Goal: Information Seeking & Learning: Learn about a topic

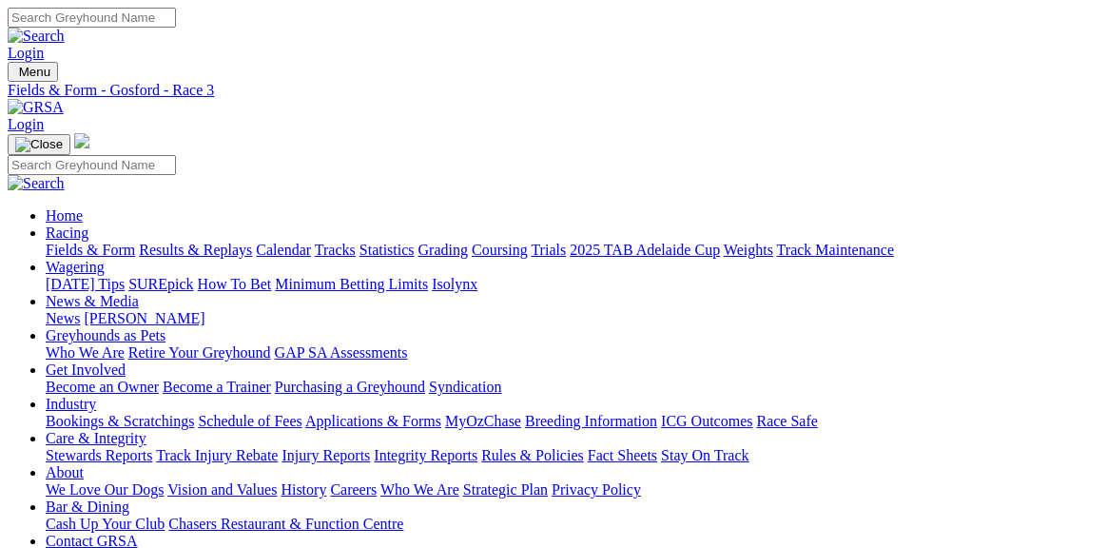
type input "Sunday, 24 Aug 2025"
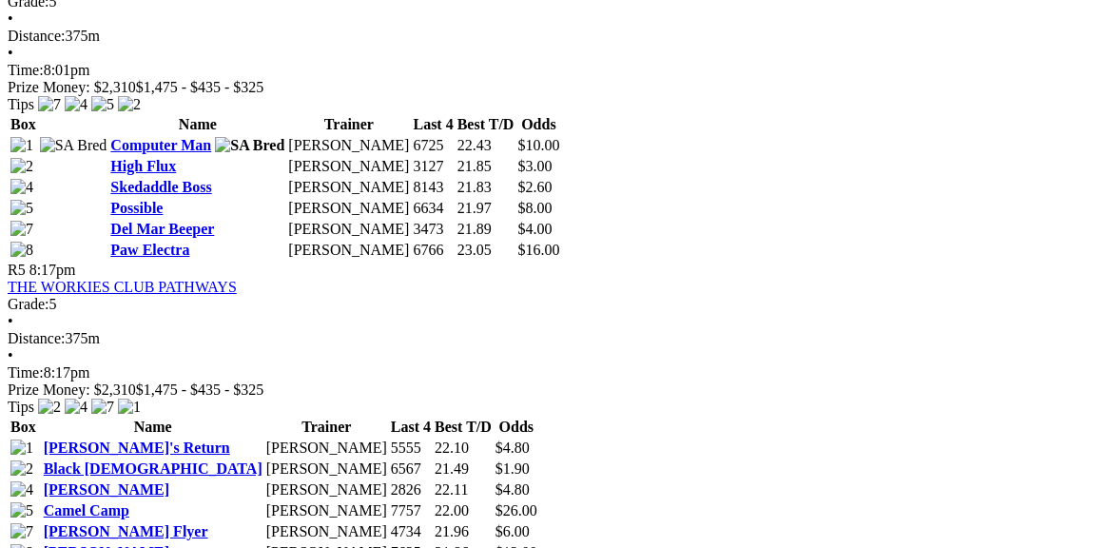
scroll to position [1943, 0]
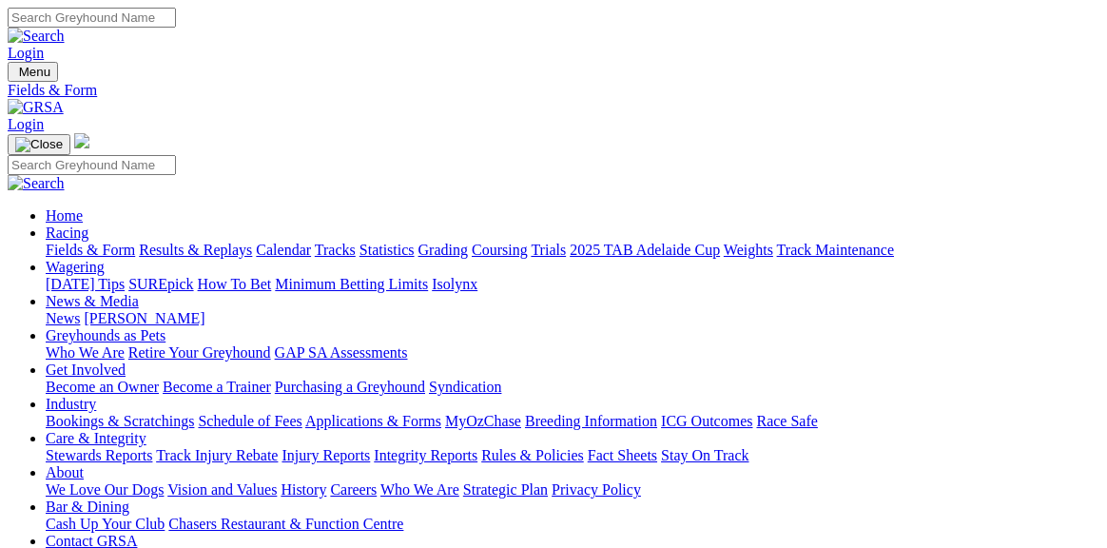
scroll to position [171, 0]
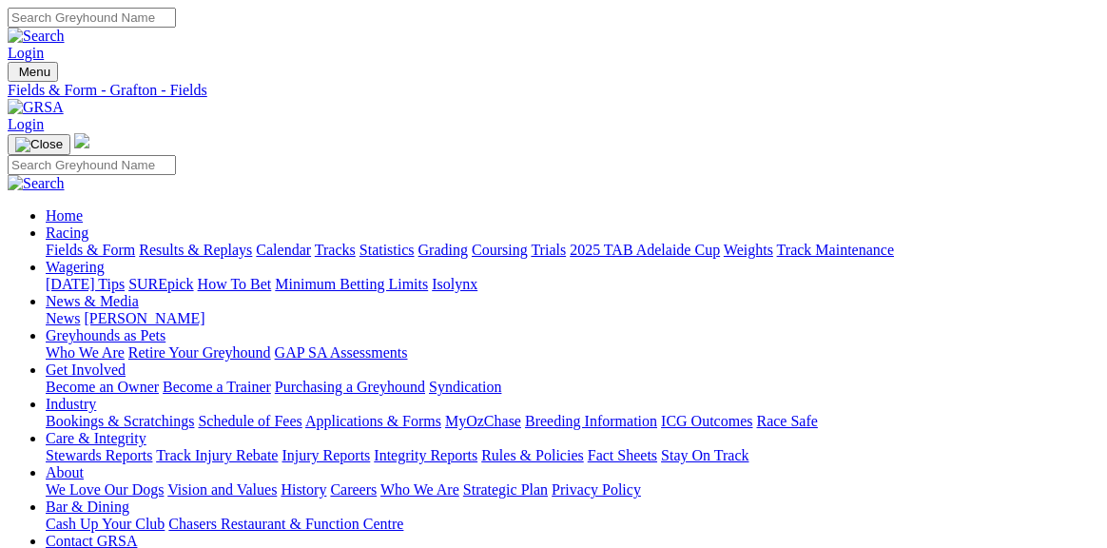
type input "[DATE]"
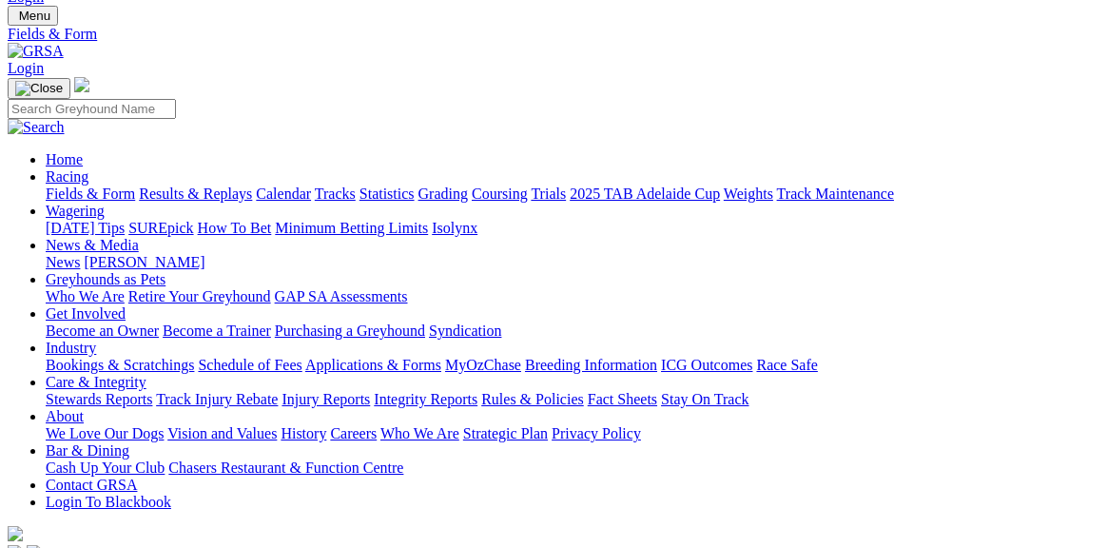
scroll to position [90, 0]
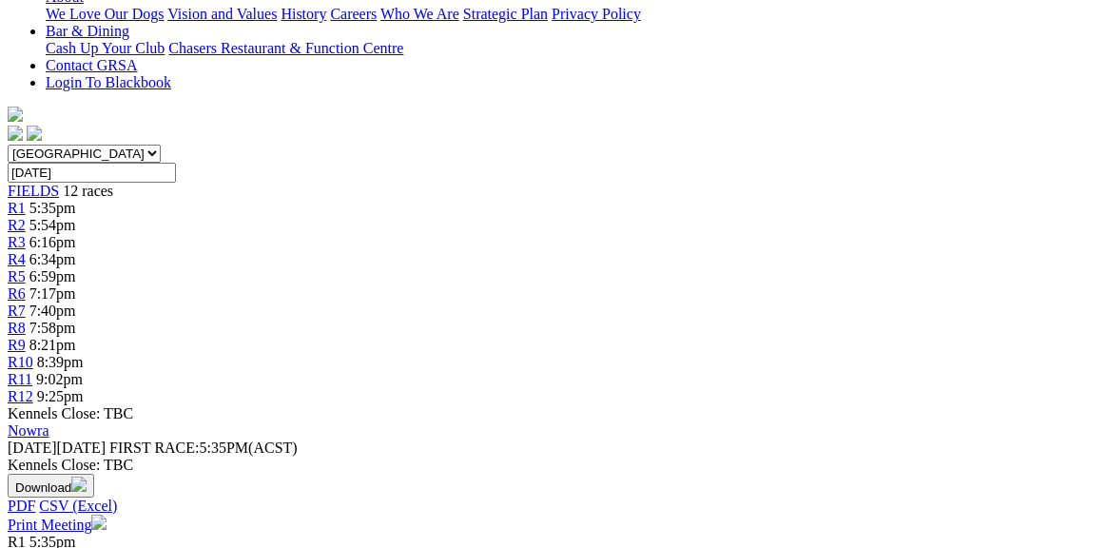
scroll to position [471, 0]
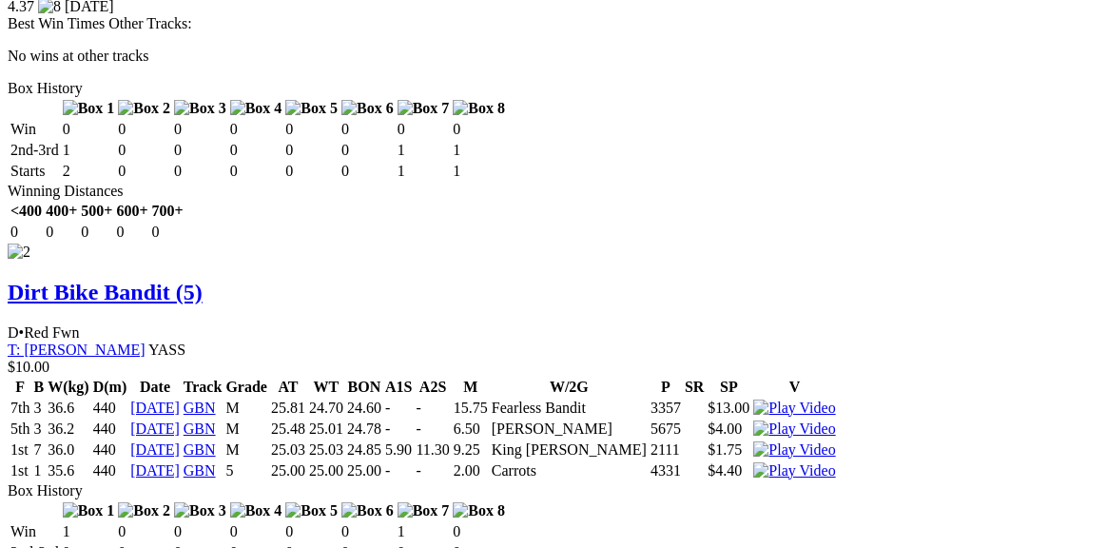
scroll to position [2530, 0]
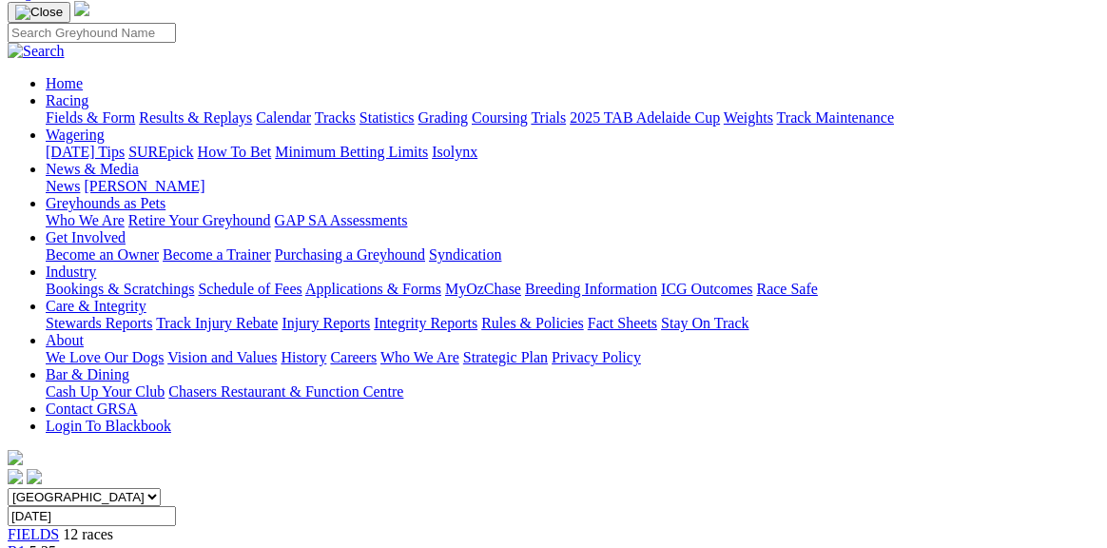
scroll to position [130, 0]
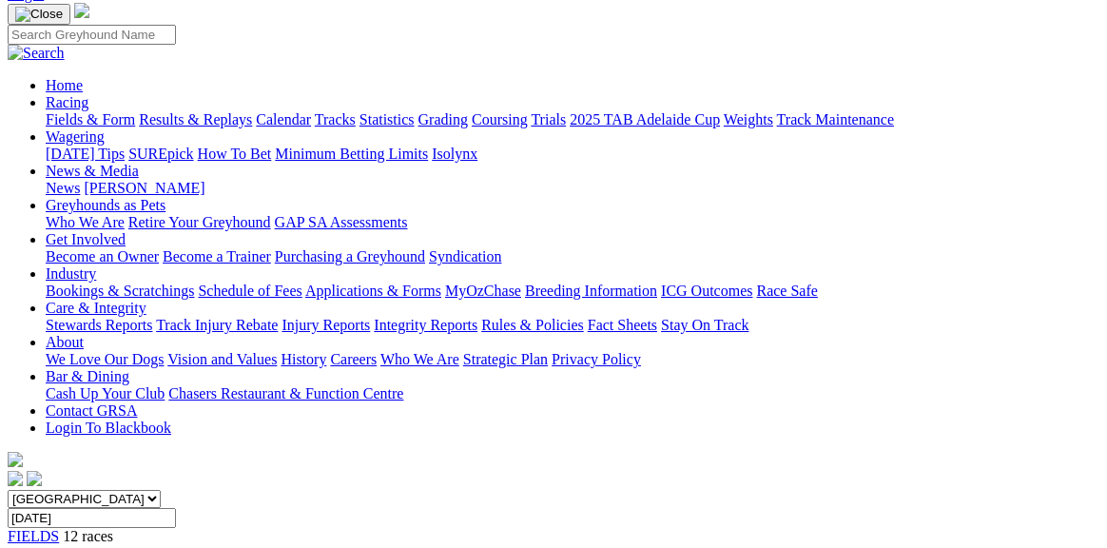
click at [176, 508] on input "Monday, 25 Aug 2025" at bounding box center [92, 518] width 168 height 20
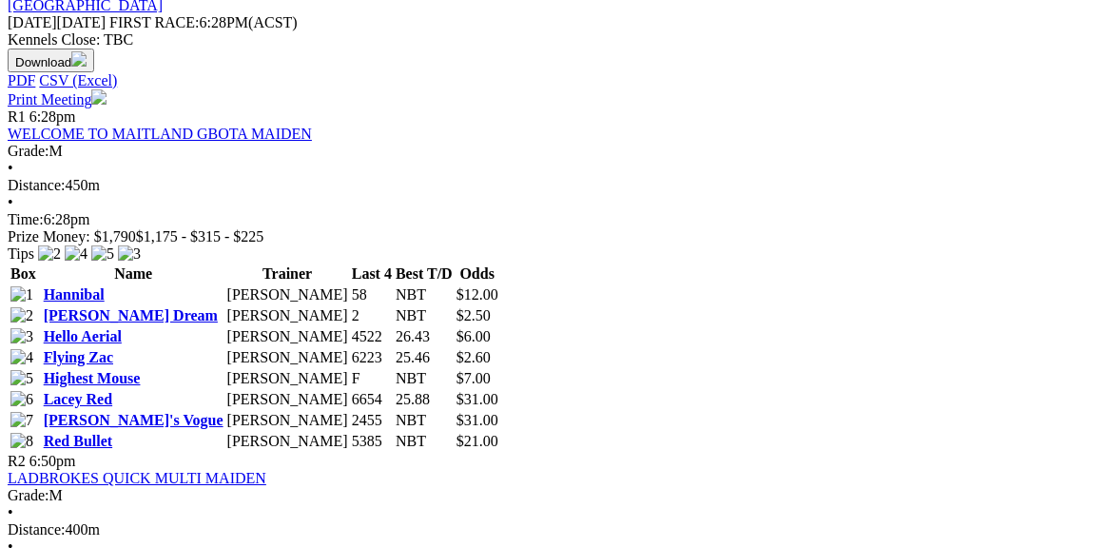
scroll to position [906, 0]
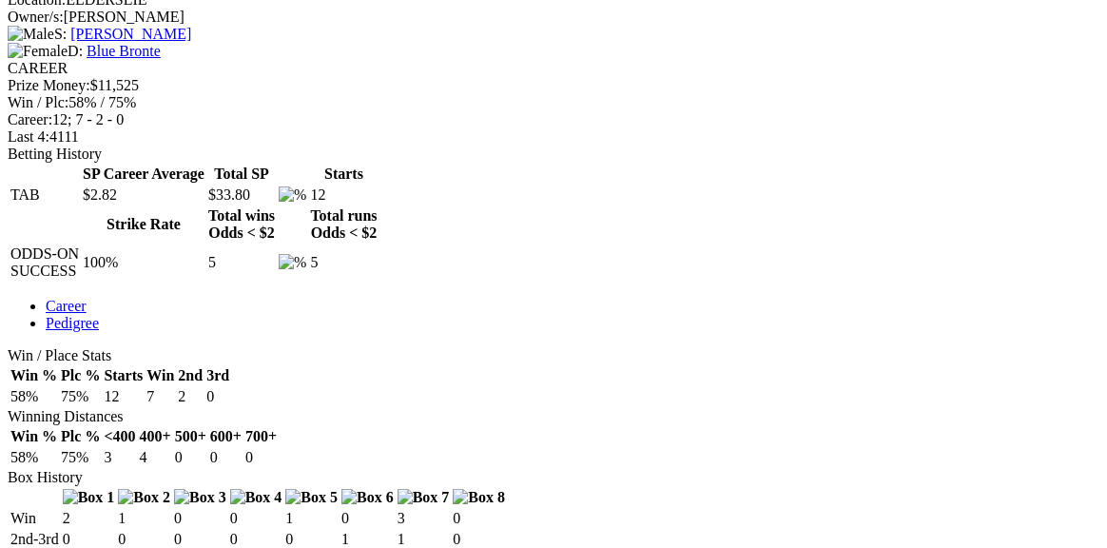
scroll to position [780, 0]
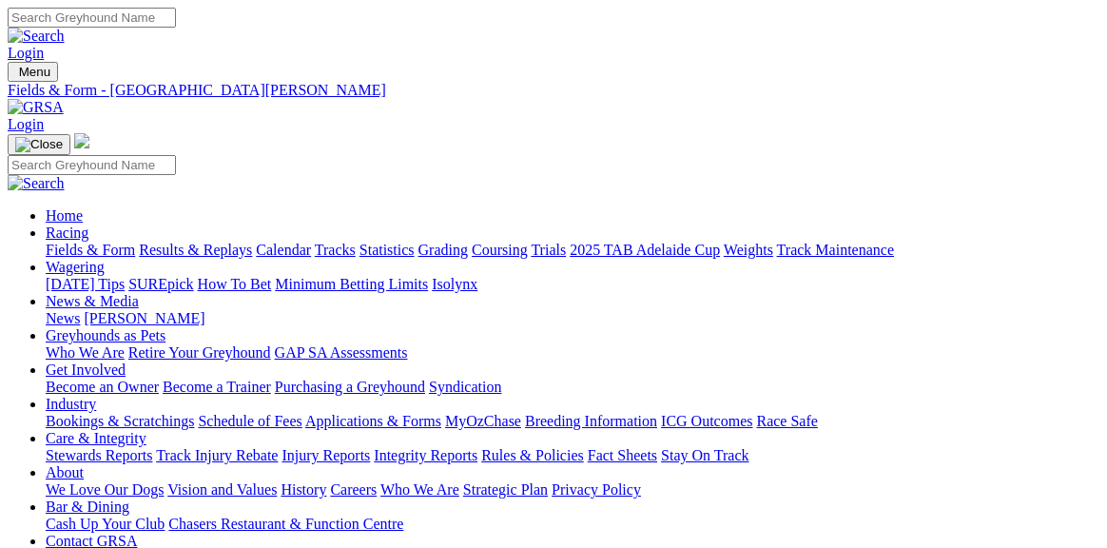
scroll to position [907, 0]
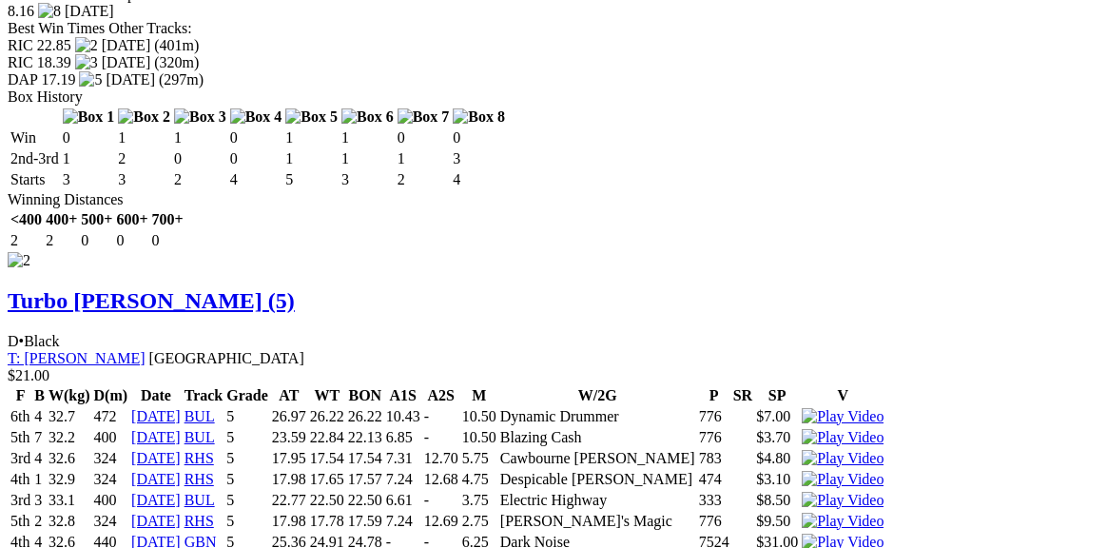
scroll to position [3081, 0]
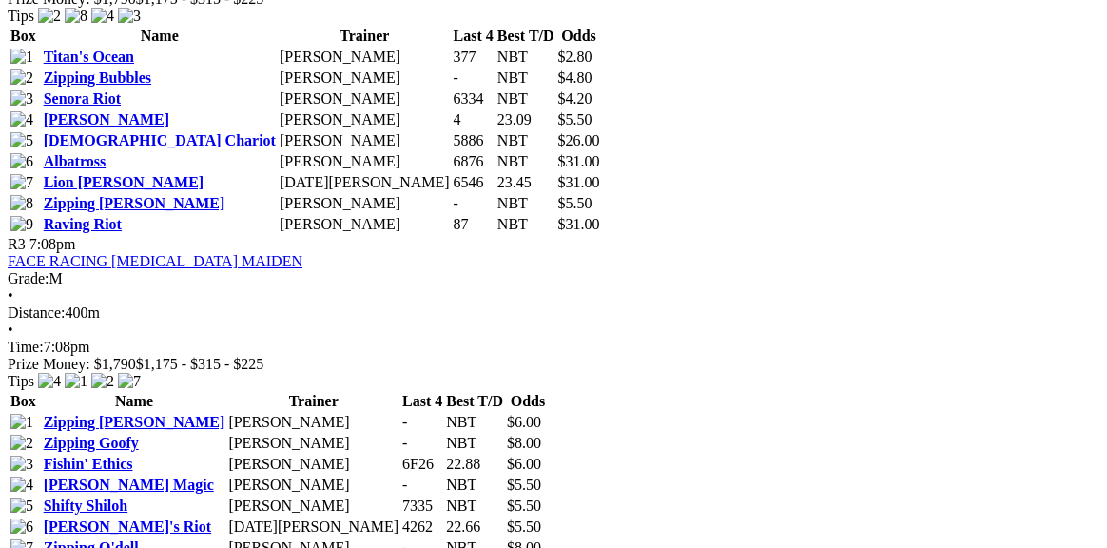
scroll to position [1492, 0]
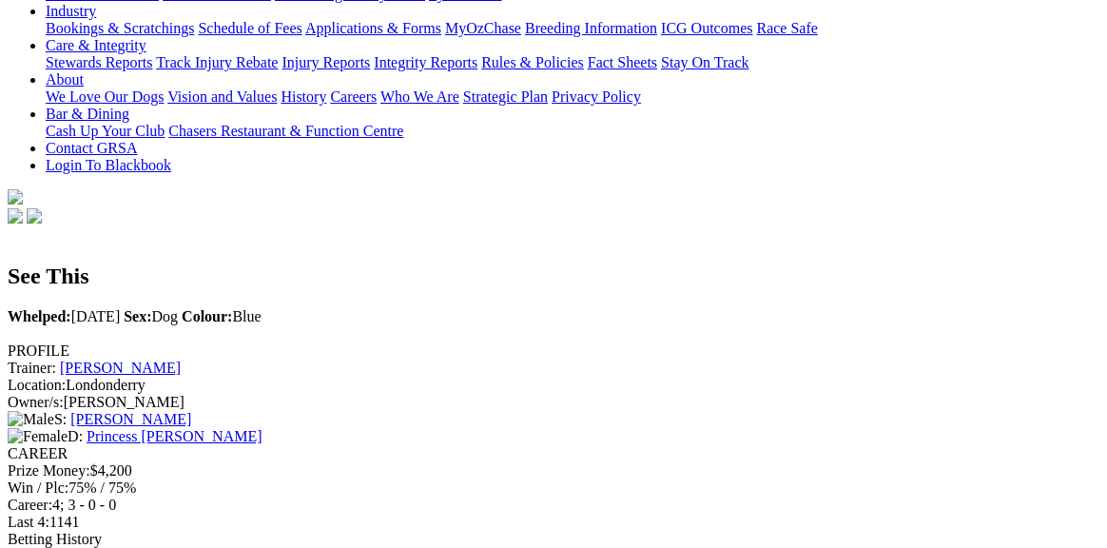
scroll to position [402, 0]
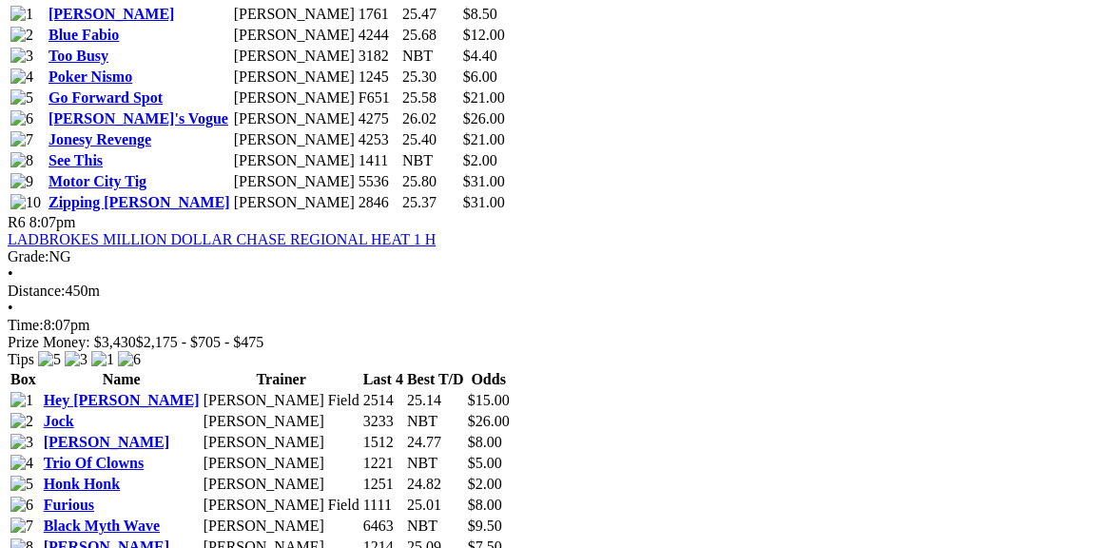
scroll to position [2622, 0]
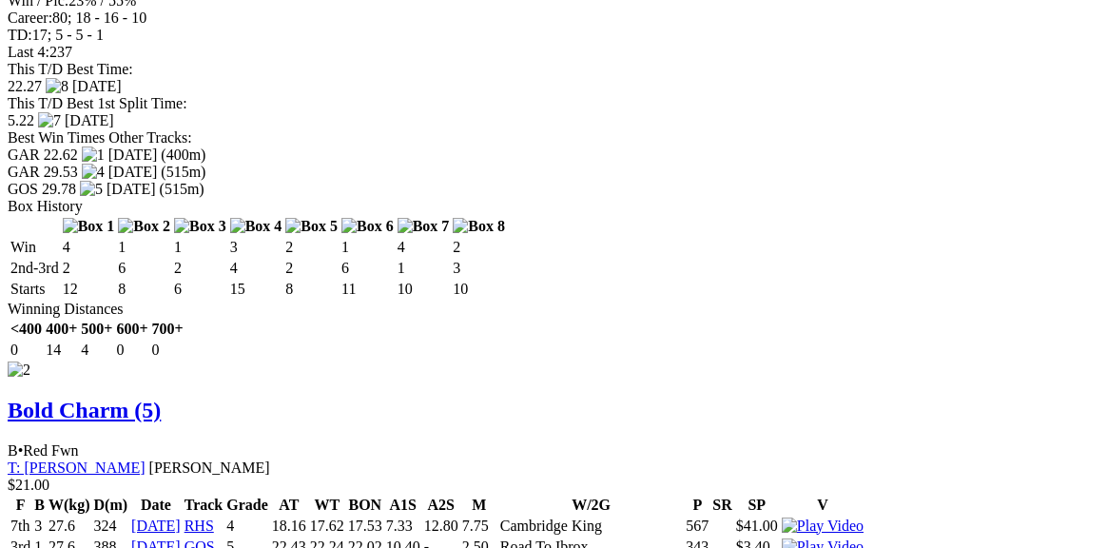
scroll to position [3032, 0]
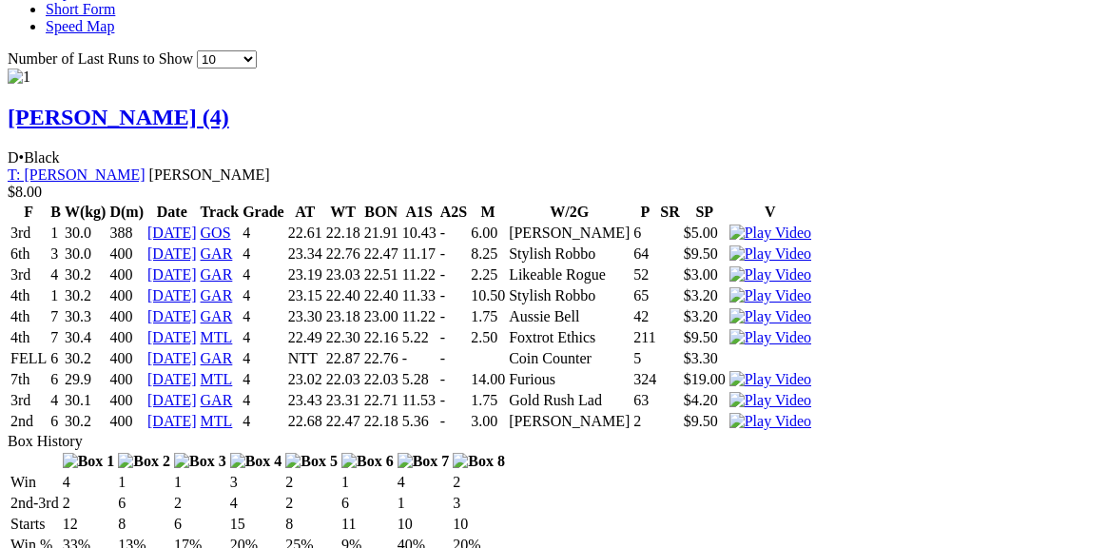
scroll to position [2242, 0]
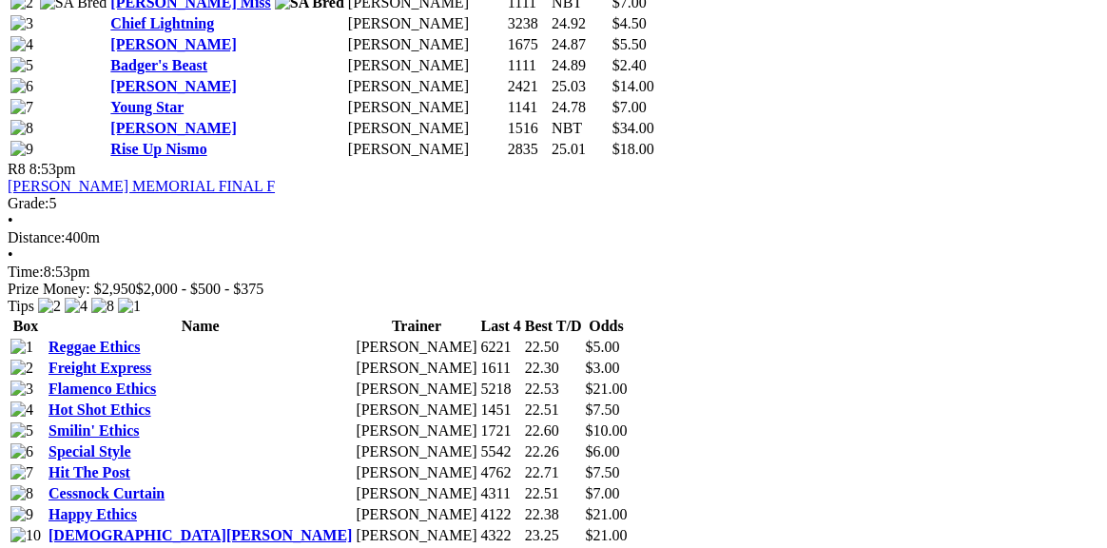
scroll to position [3417, 0]
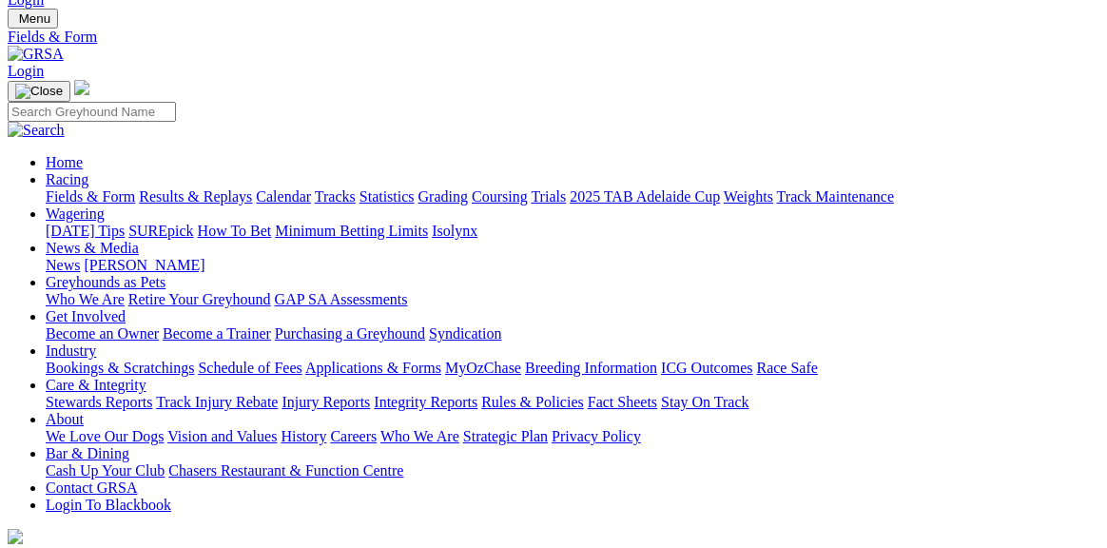
scroll to position [52, 0]
type input "[DATE]"
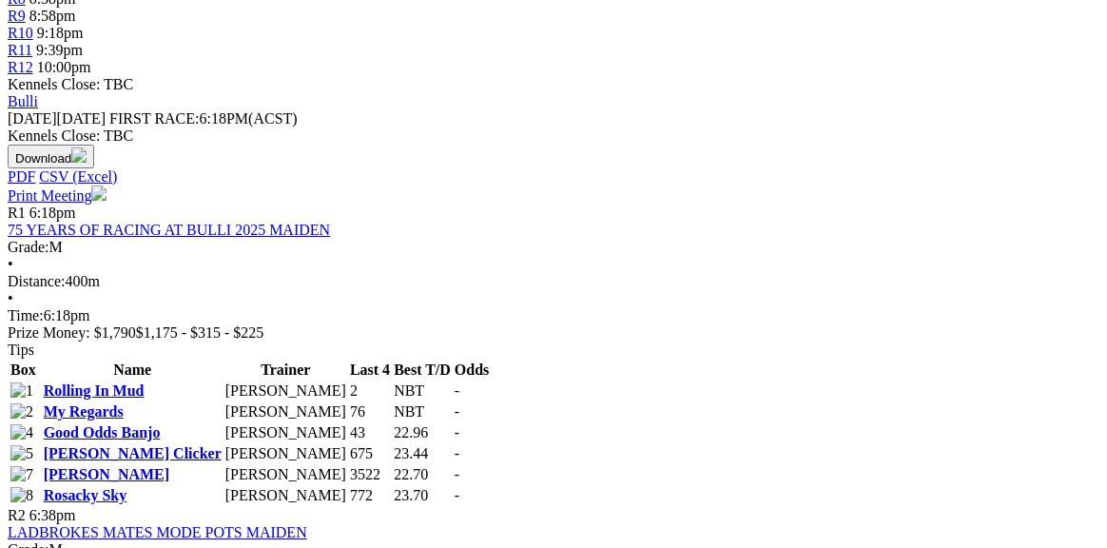
scroll to position [863, 0]
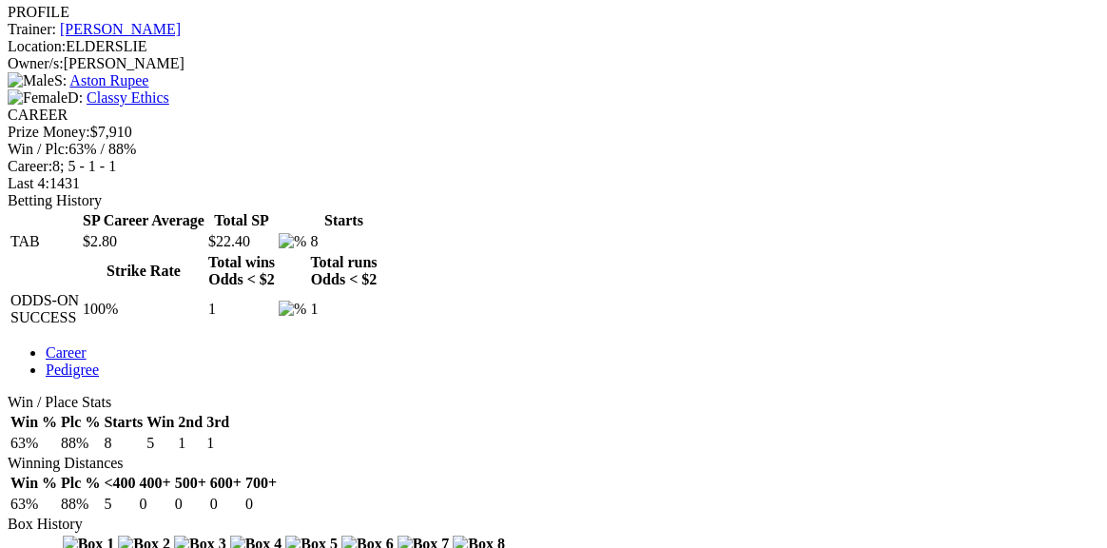
scroll to position [744, 0]
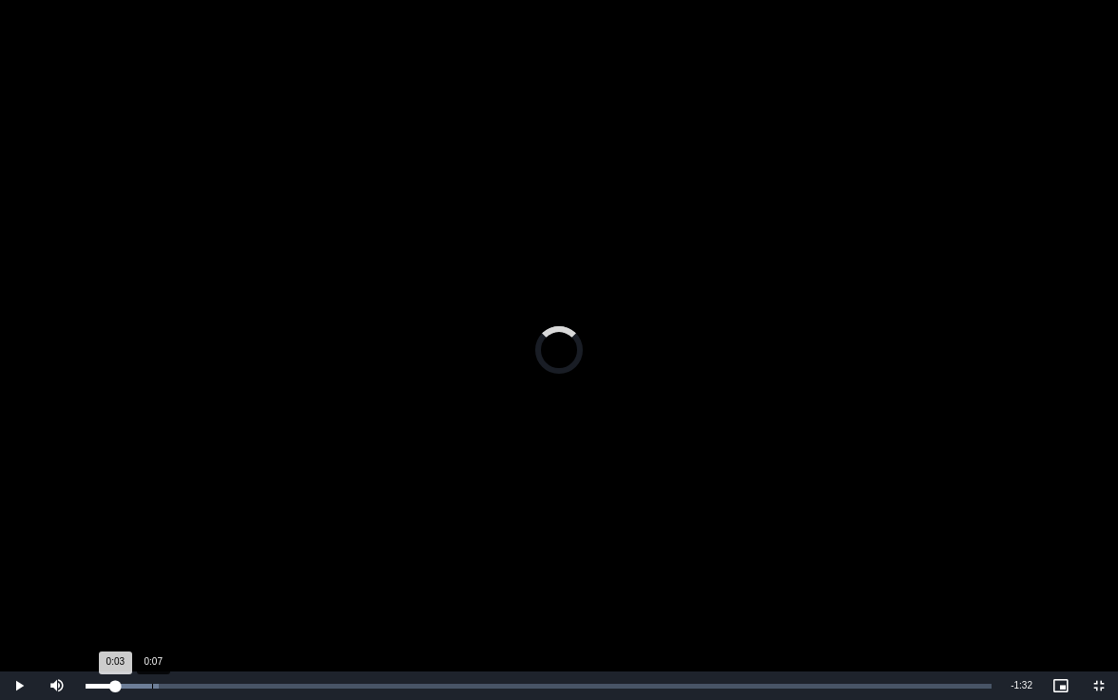
click at [152, 547] on div "0:07" at bounding box center [152, 686] width 1 height 5
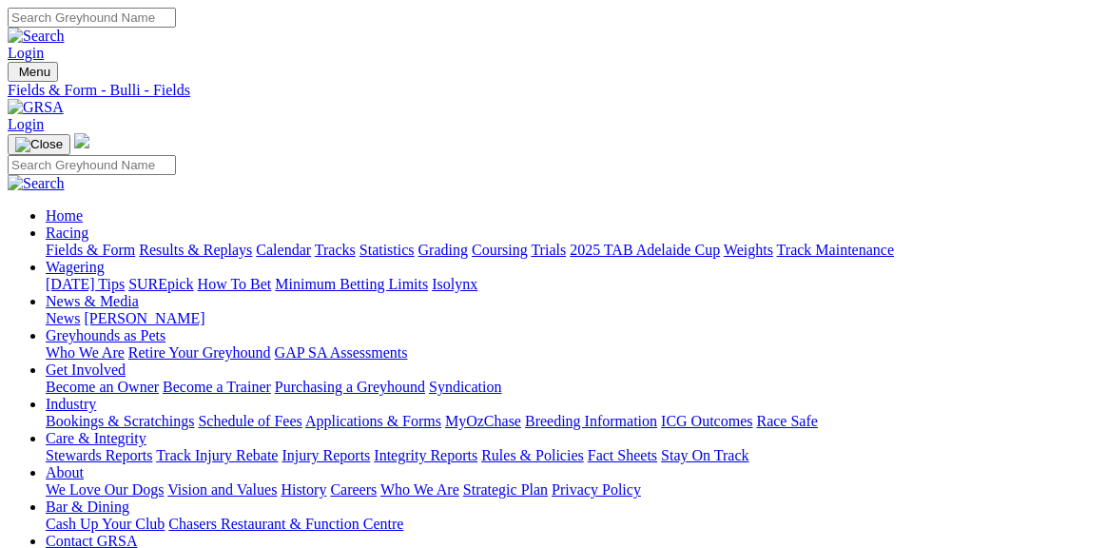
scroll to position [863, 0]
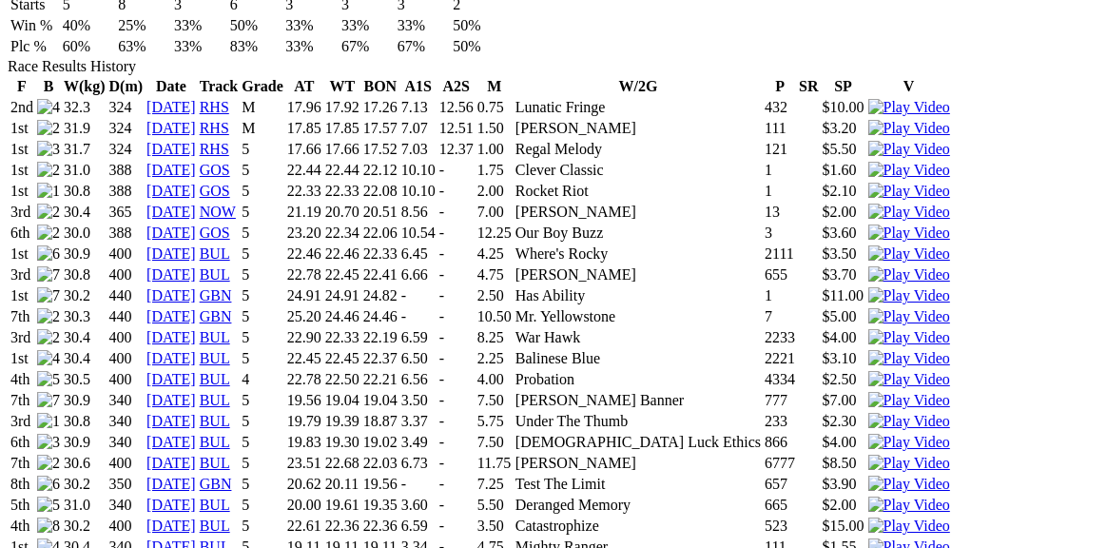
scroll to position [1335, 0]
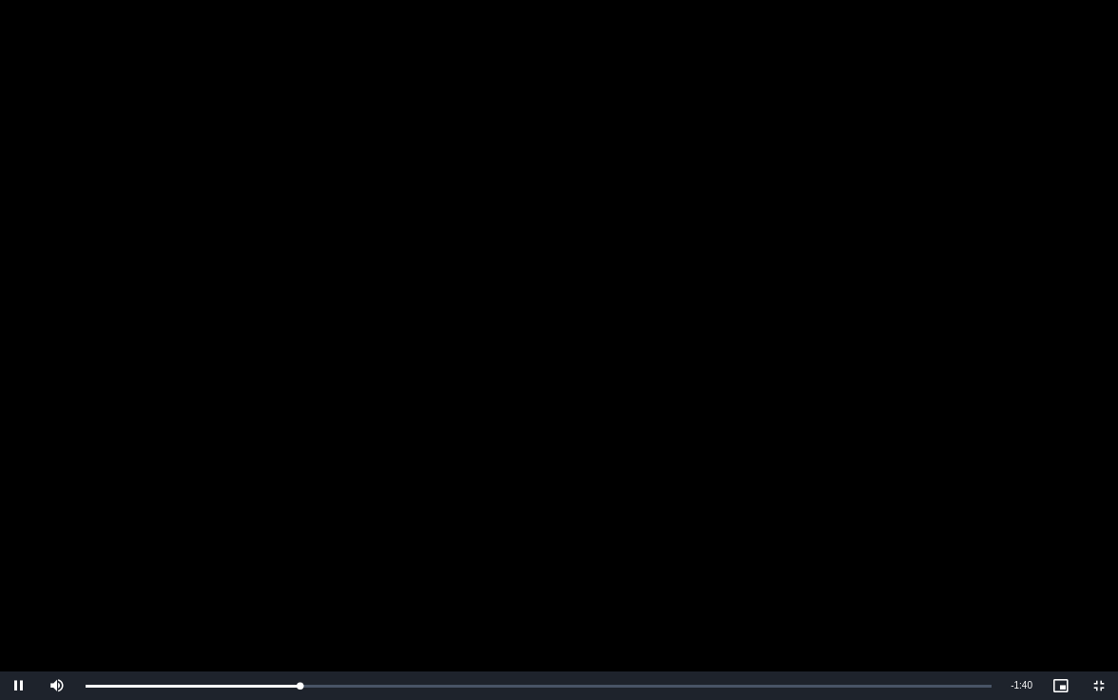
click at [350, 451] on video "To view this video please enable JavaScript, and consider upgrading to a web br…" at bounding box center [559, 350] width 1118 height 700
click at [312, 400] on video "To view this video please enable JavaScript, and consider upgrading to a web br…" at bounding box center [559, 350] width 1118 height 700
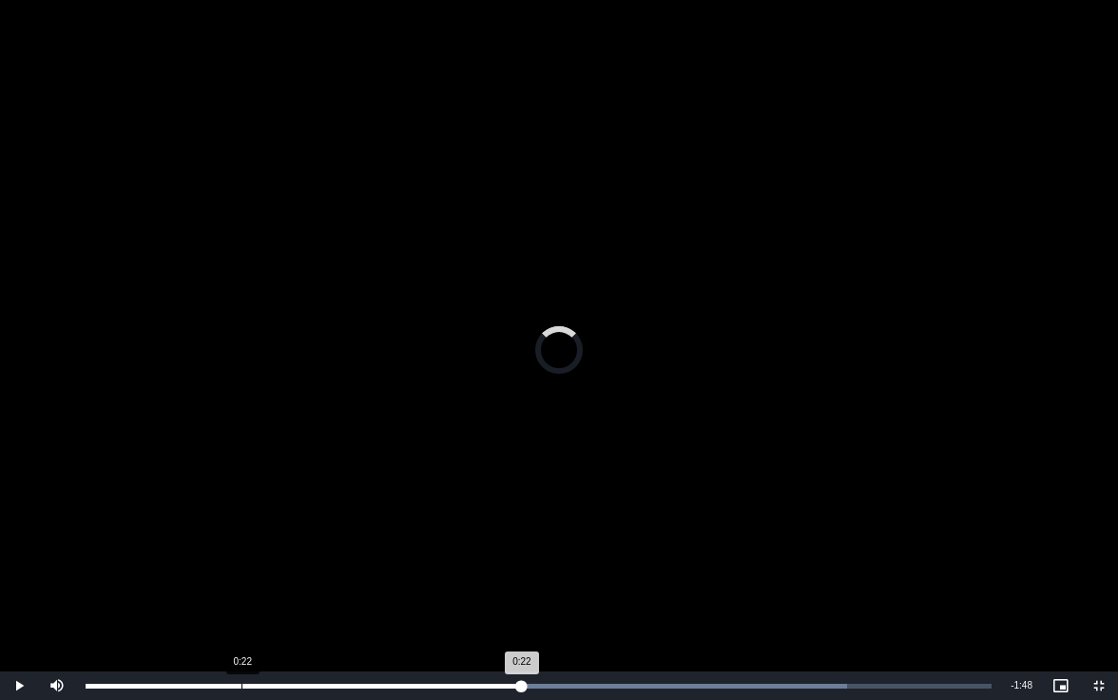
click at [241, 547] on div "Loaded : 84.08% 0:22 0:22" at bounding box center [538, 685] width 925 height 29
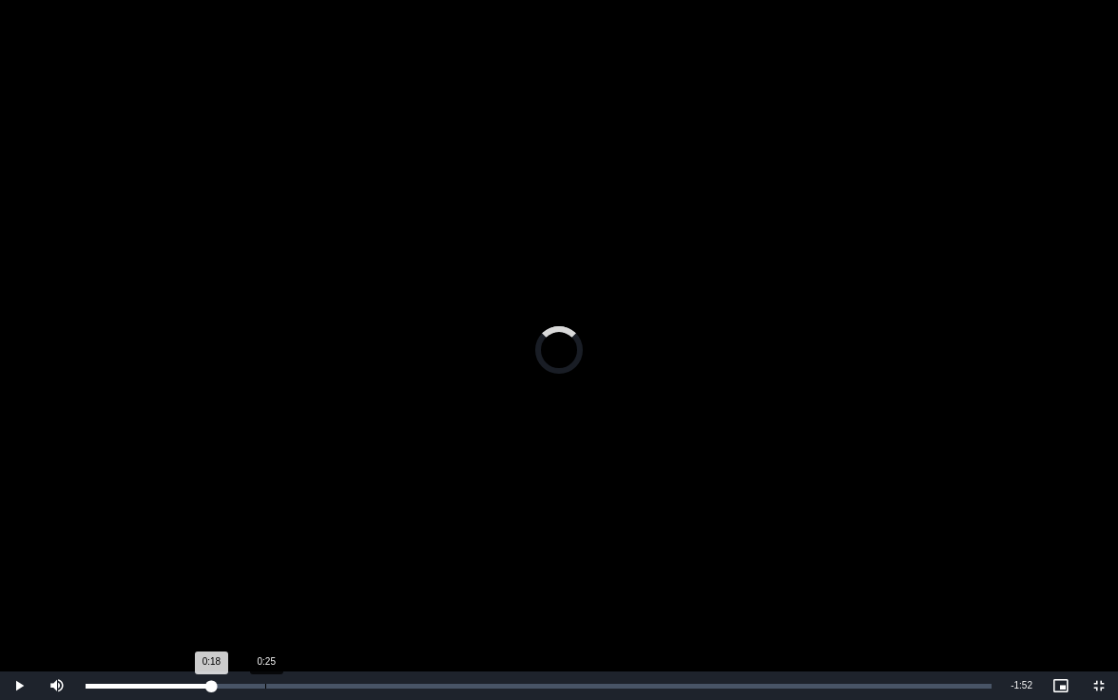
click at [265, 547] on div "0:25" at bounding box center [265, 686] width 1 height 5
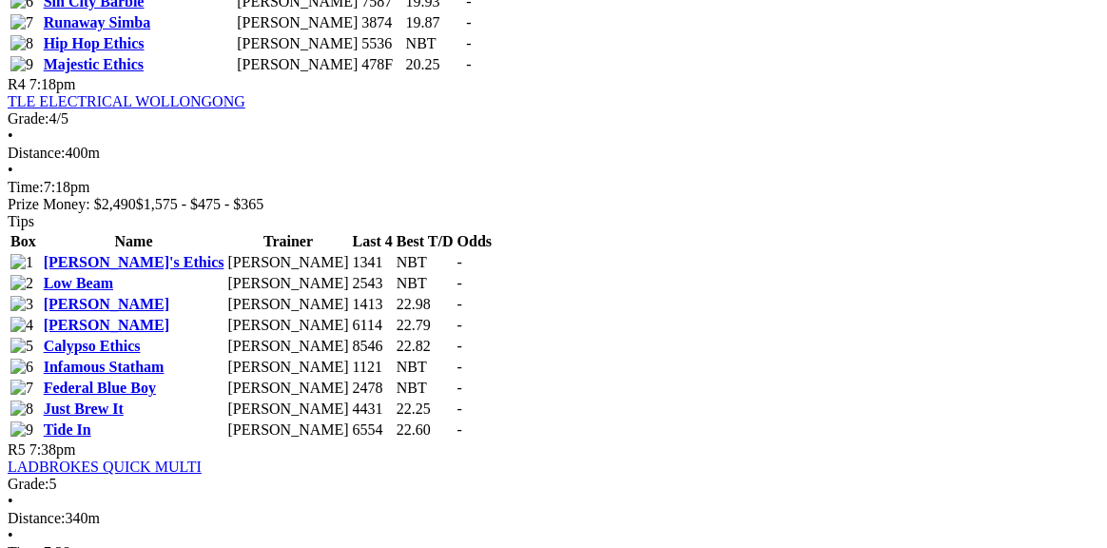
scroll to position [1996, 0]
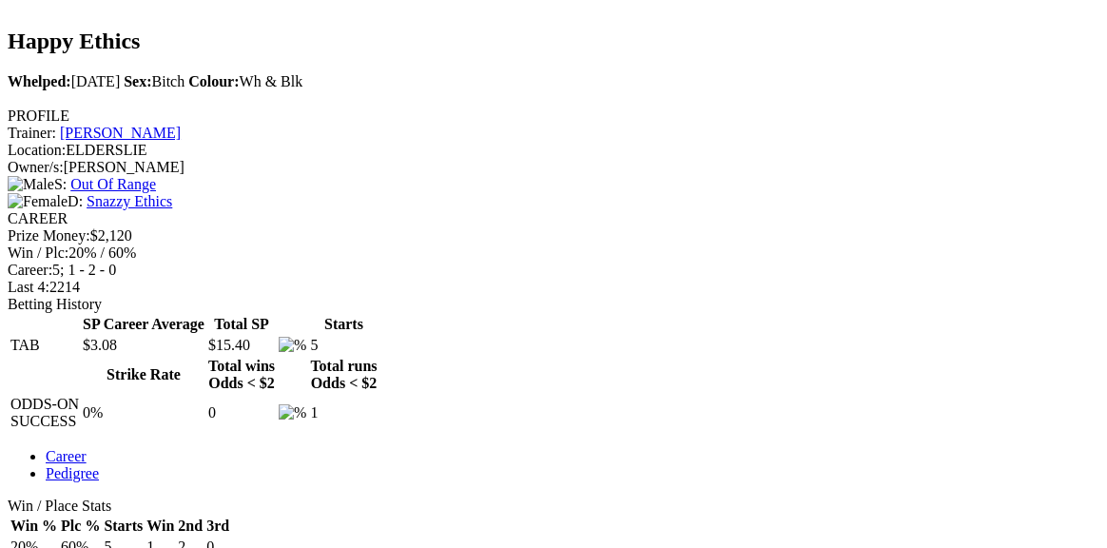
scroll to position [651, 0]
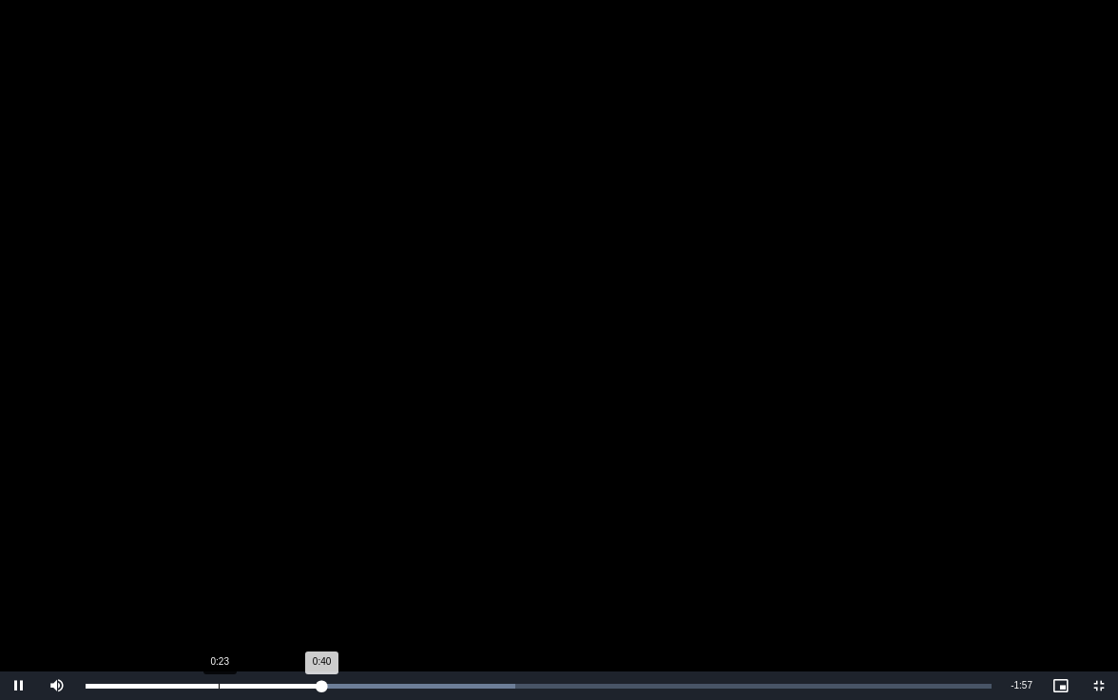
click at [218, 547] on div "Loaded : 47.43% 0:23 0:40" at bounding box center [538, 685] width 925 height 29
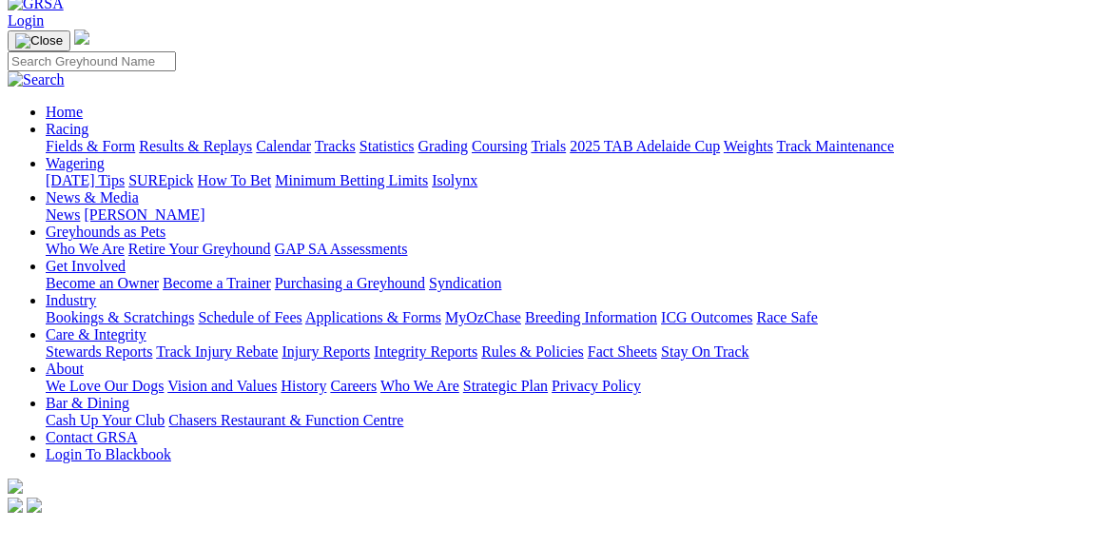
scroll to position [98, 0]
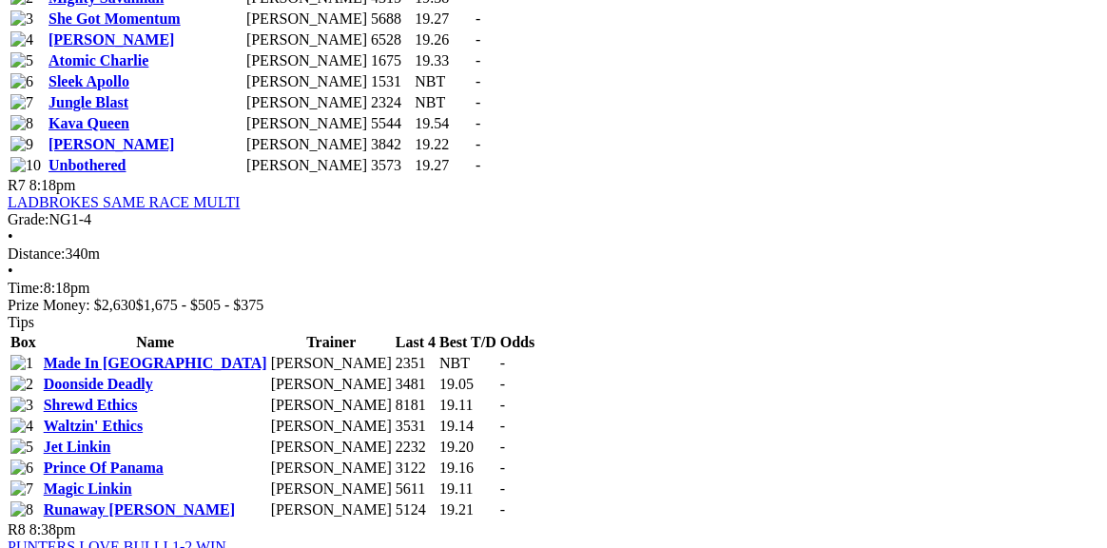
scroll to position [3003, 0]
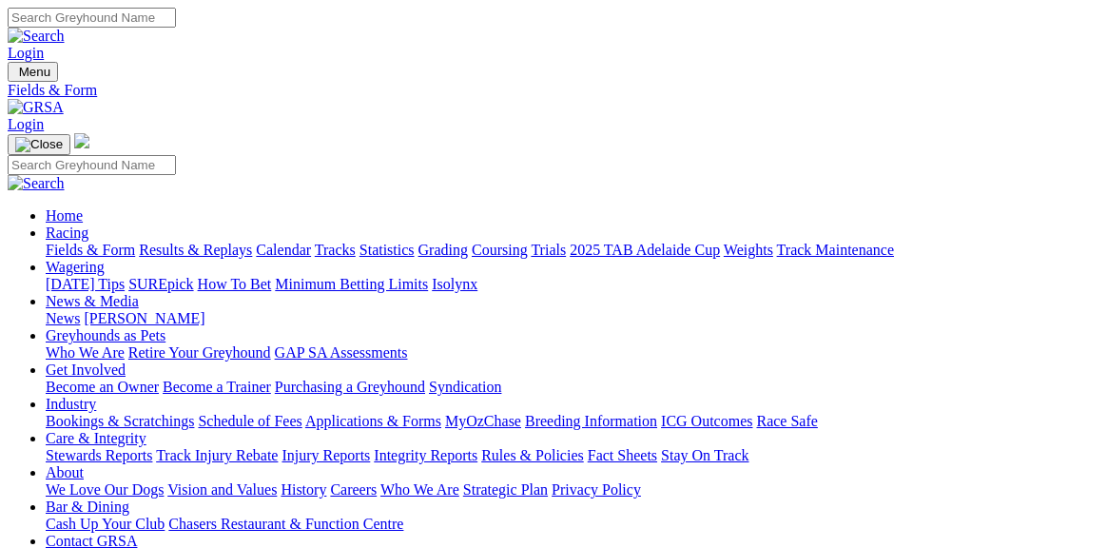
scroll to position [53, 0]
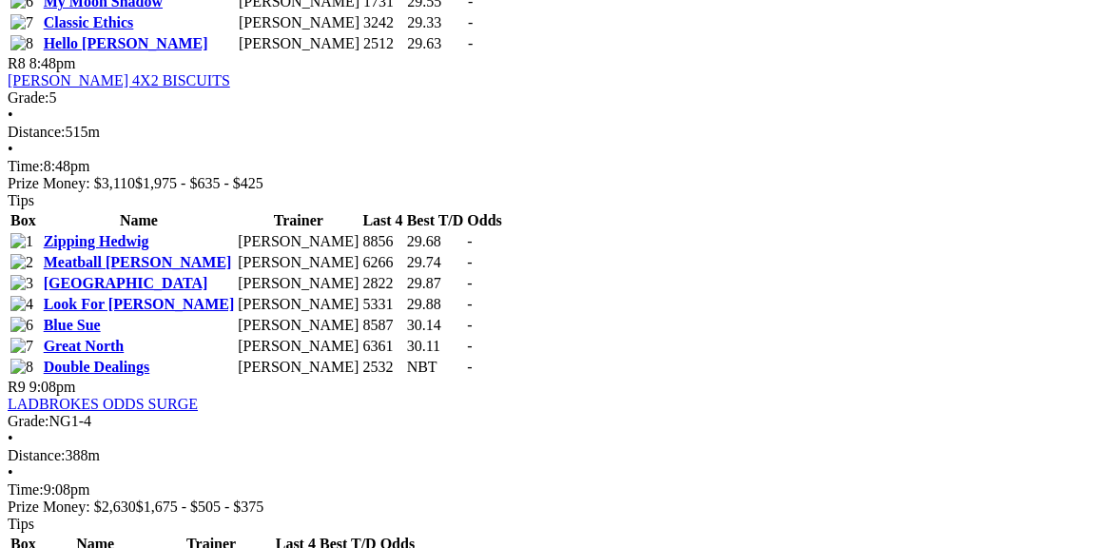
scroll to position [3448, 0]
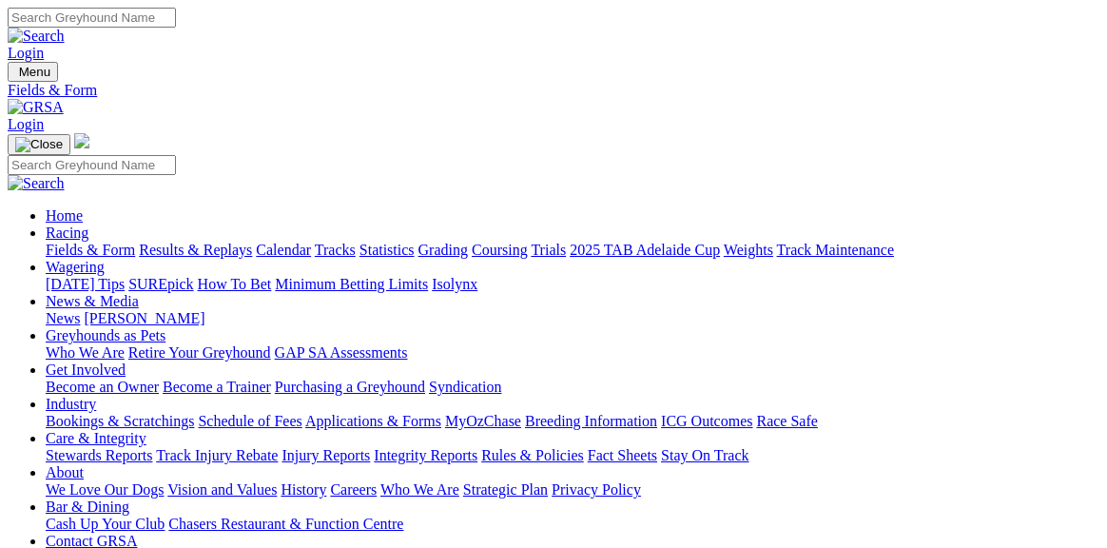
scroll to position [53, 0]
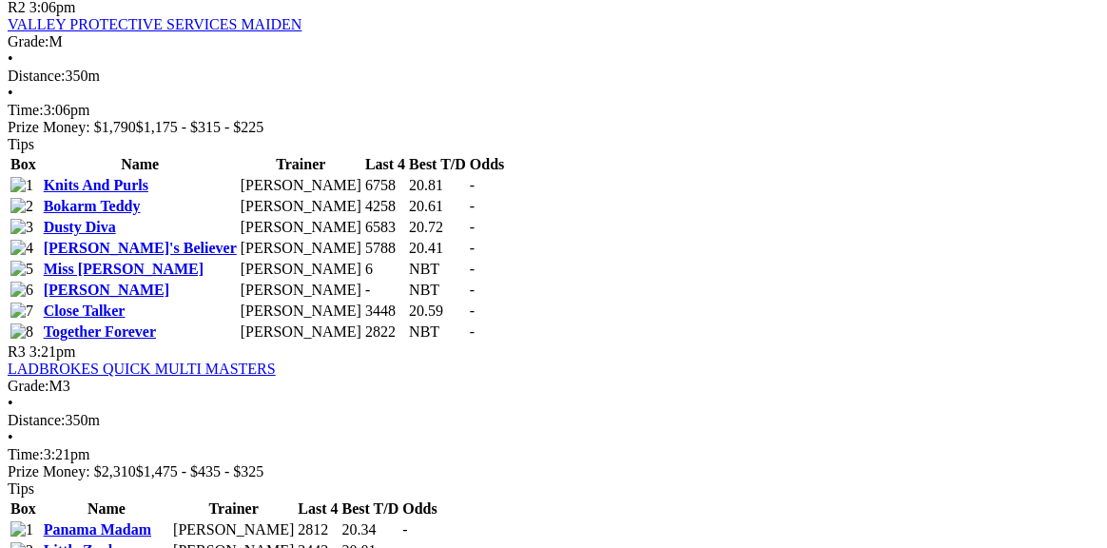
scroll to position [1358, 0]
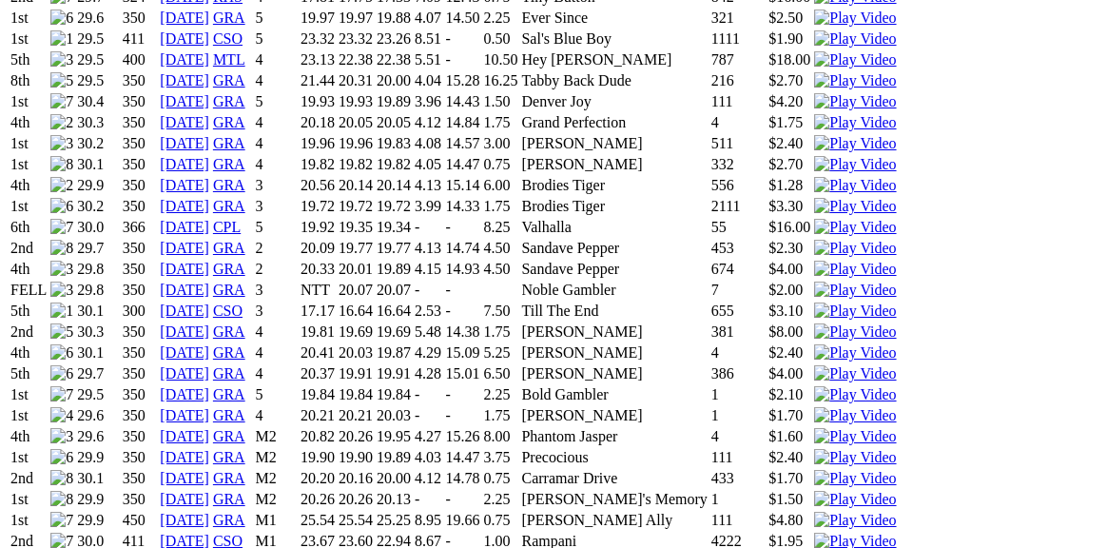
scroll to position [1573, 0]
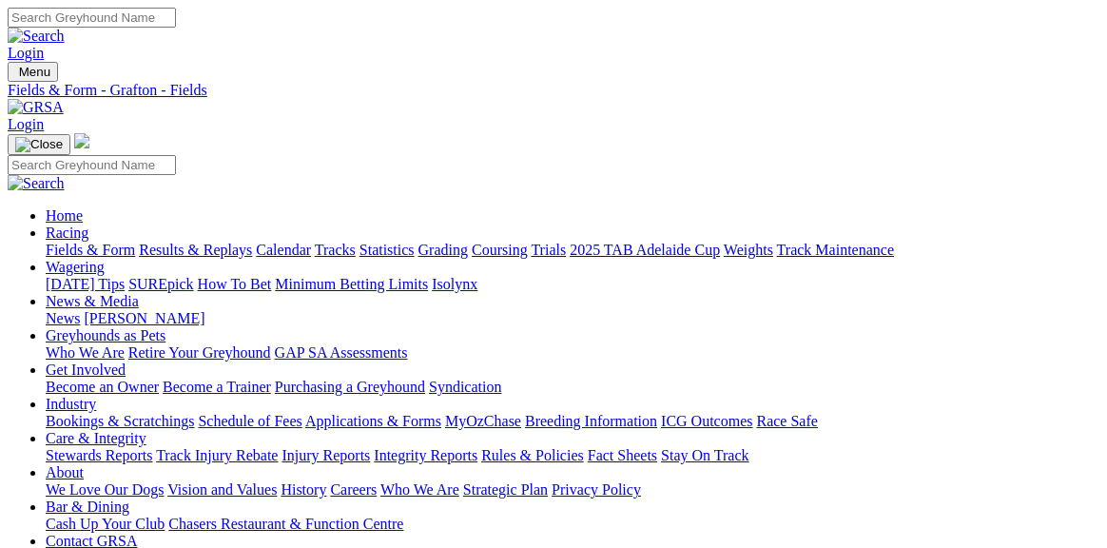
scroll to position [1358, 0]
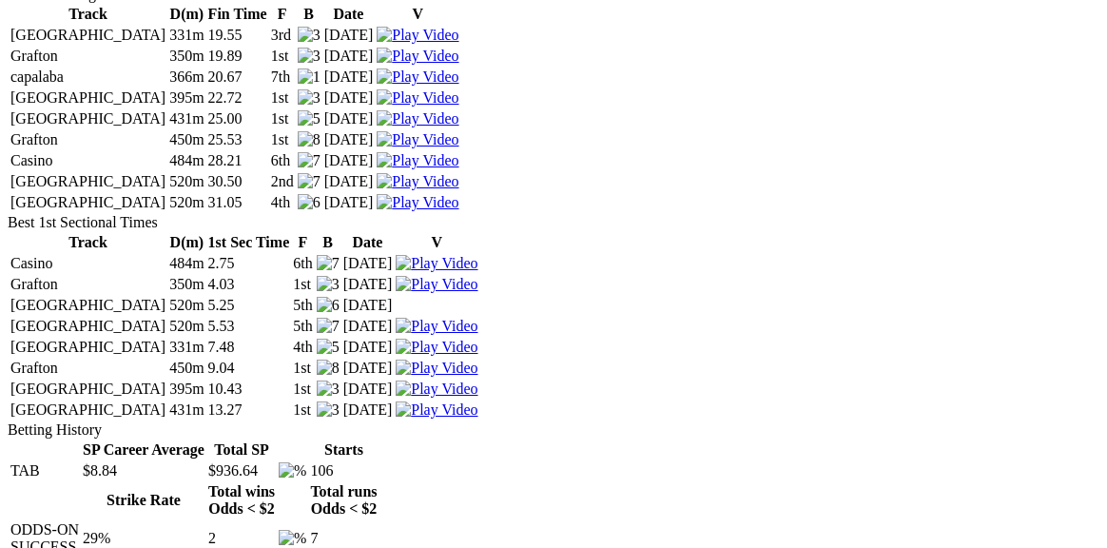
scroll to position [3636, 0]
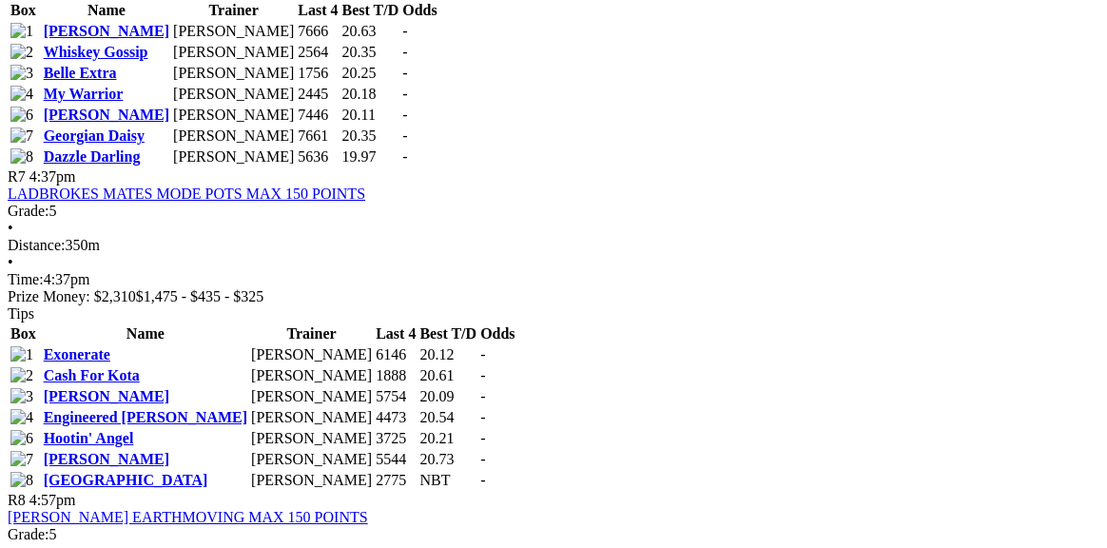
scroll to position [2712, 0]
